Goal: Find specific page/section: Find specific page/section

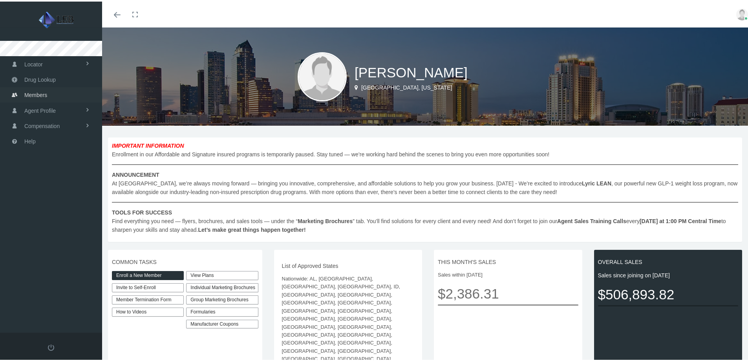
click at [33, 95] on span "Members" at bounding box center [35, 93] width 23 height 15
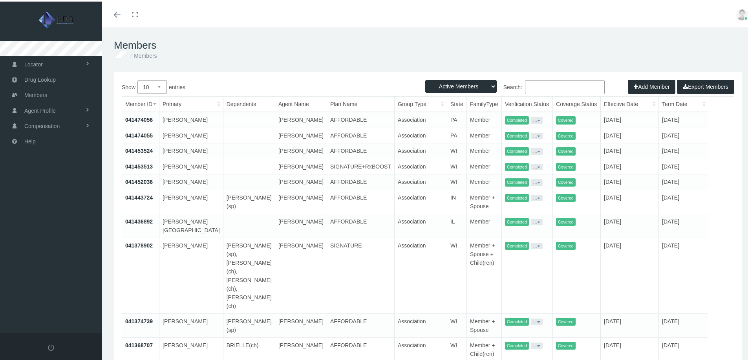
click at [542, 84] on input "Search:" at bounding box center [565, 86] width 80 height 14
paste input "Helwig"
type input "Helwig"
